Goal: Information Seeking & Learning: Check status

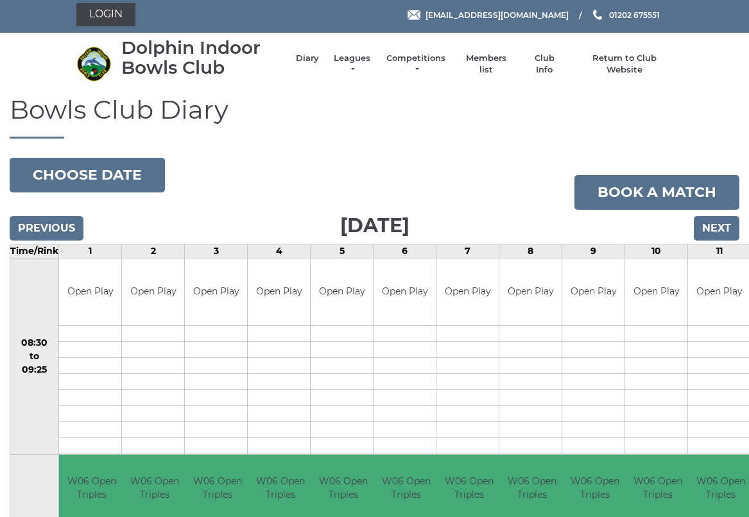
scroll to position [3, 0]
click at [358, 67] on link "Leagues" at bounding box center [352, 64] width 40 height 23
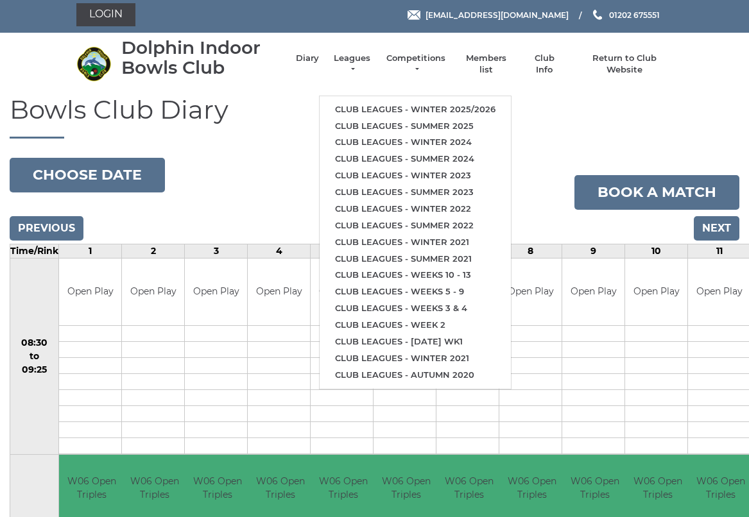
click at [481, 101] on link "Club leagues - Winter 2025/2026" at bounding box center [415, 109] width 191 height 17
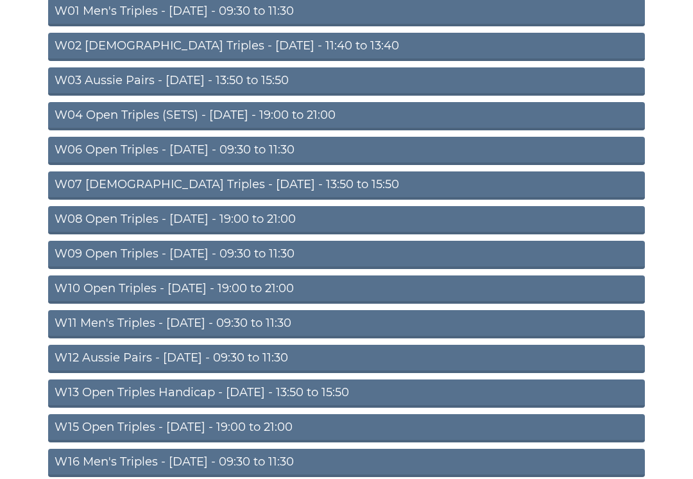
scroll to position [180, 0]
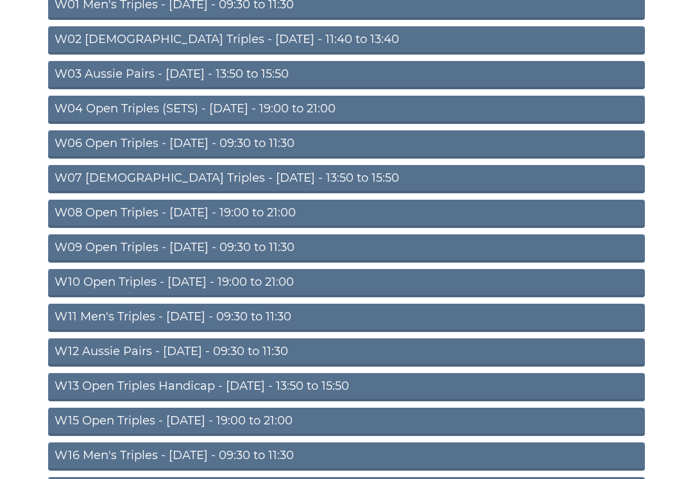
click at [270, 212] on link "W08 Open Triples - [DATE] - 19:00 to 21:00" at bounding box center [346, 214] width 597 height 28
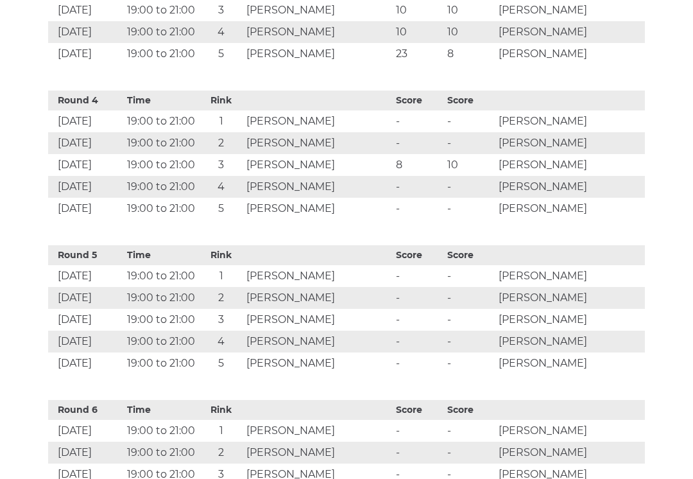
scroll to position [1052, 0]
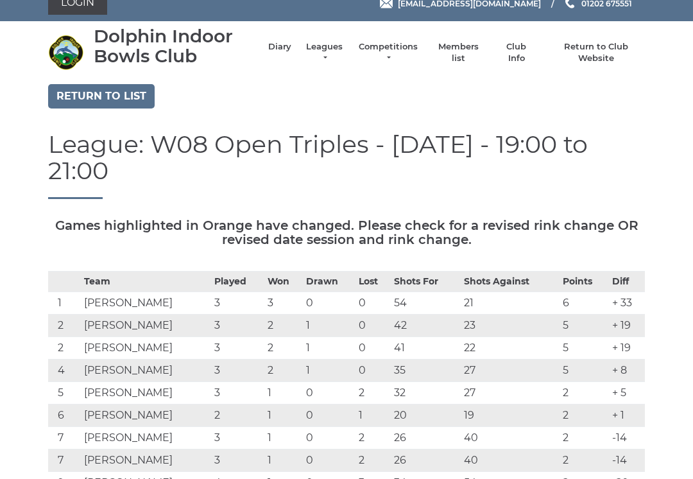
scroll to position [0, 0]
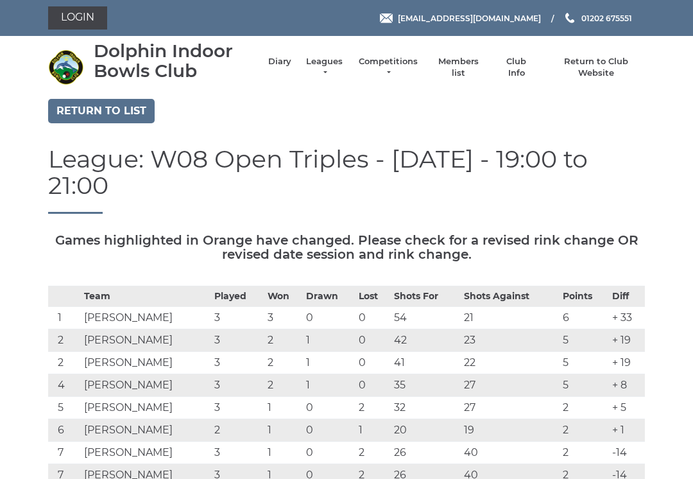
click at [326, 70] on link "Leagues" at bounding box center [324, 67] width 40 height 23
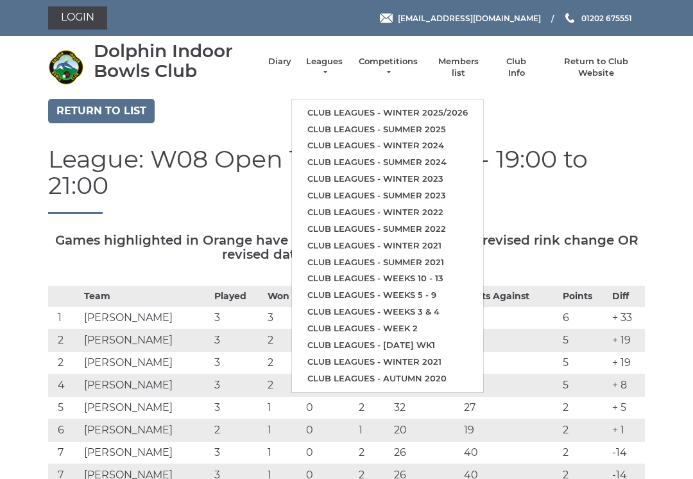
click at [362, 105] on link "Club leagues - Winter 2025/2026" at bounding box center [387, 113] width 191 height 17
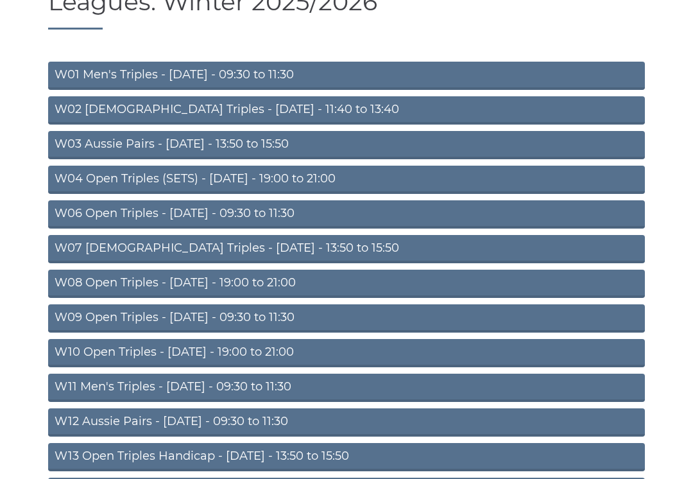
scroll to position [112, 0]
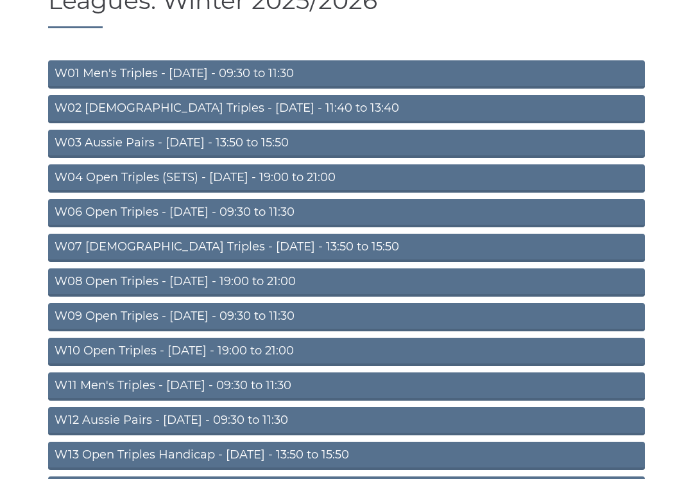
click at [275, 286] on link "W08 Open Triples - [DATE] - 19:00 to 21:00" at bounding box center [346, 282] width 597 height 28
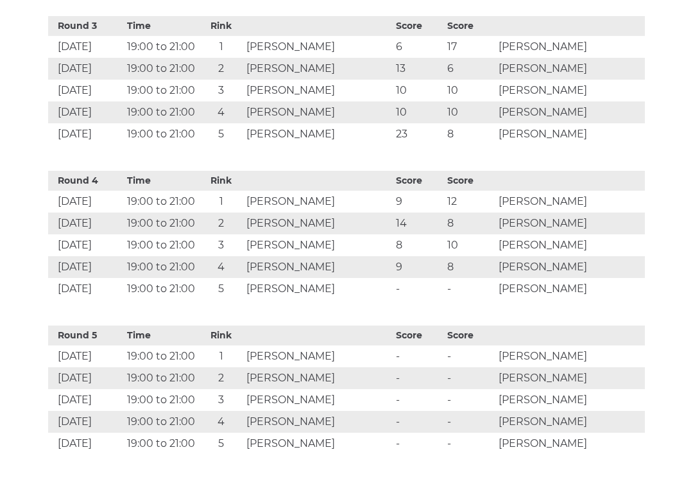
scroll to position [971, 0]
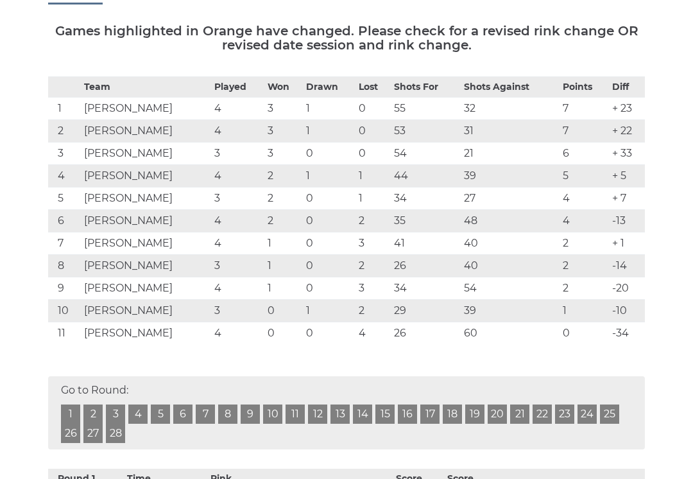
scroll to position [209, 0]
